Goal: Find contact information: Find contact information

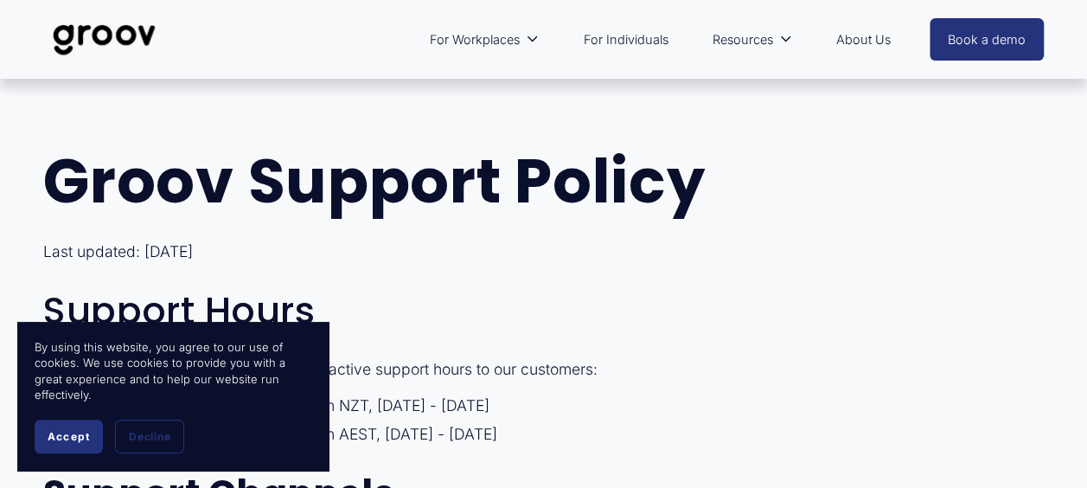
click at [80, 433] on span "Accept" at bounding box center [69, 436] width 42 height 13
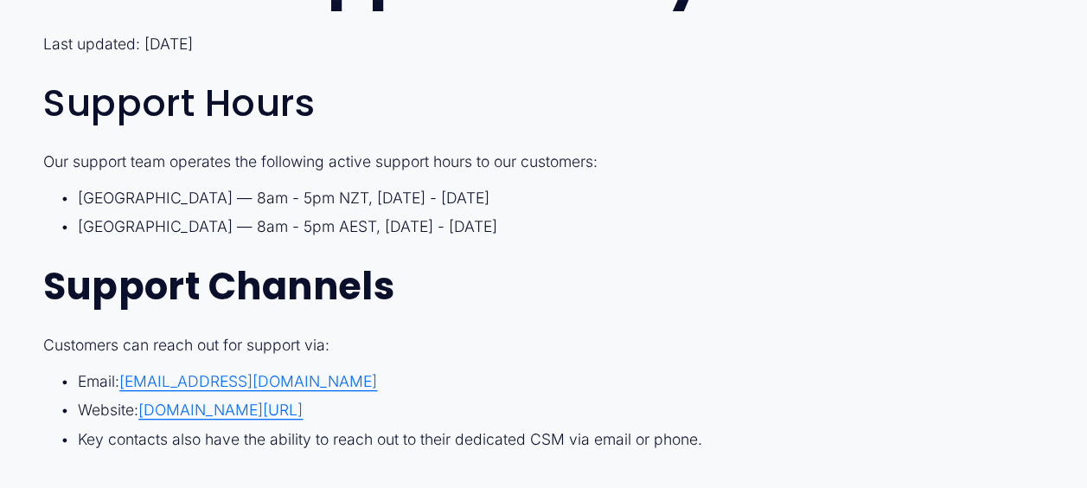
scroll to position [242, 0]
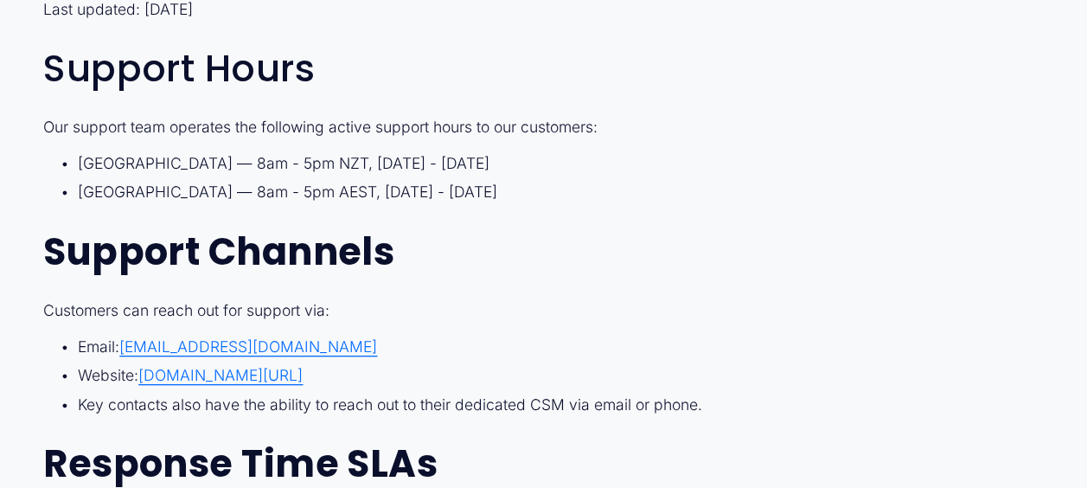
click at [231, 347] on span "[EMAIL_ADDRESS][DOMAIN_NAME]" at bounding box center [248, 346] width 258 height 18
click at [189, 348] on span "[EMAIL_ADDRESS][DOMAIN_NAME]" at bounding box center [248, 346] width 258 height 18
click at [184, 346] on span "[EMAIL_ADDRESS][DOMAIN_NAME]" at bounding box center [248, 346] width 258 height 18
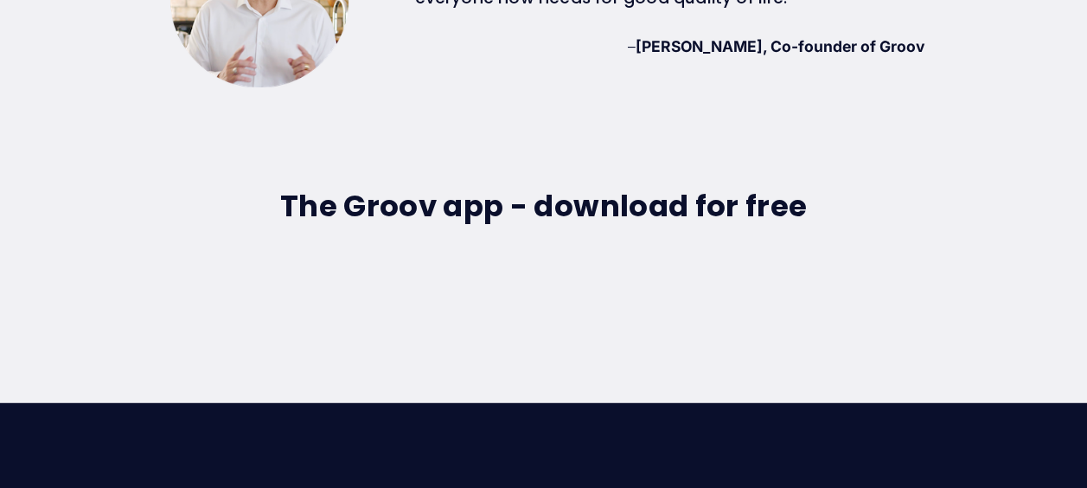
scroll to position [4427, 0]
